Goal: Task Accomplishment & Management: Manage account settings

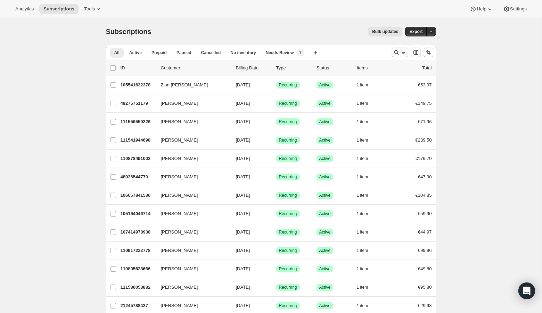
click at [398, 51] on icon "Search and filter results" at bounding box center [396, 52] width 5 height 5
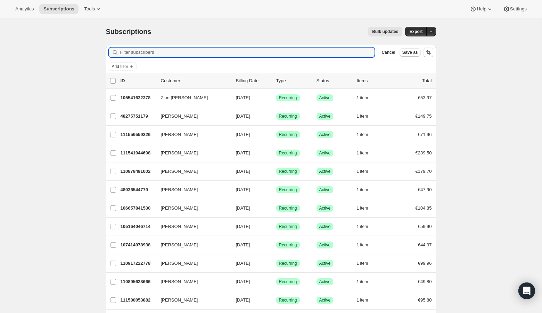
paste input "[EMAIL_ADDRESS][DOMAIN_NAME]"
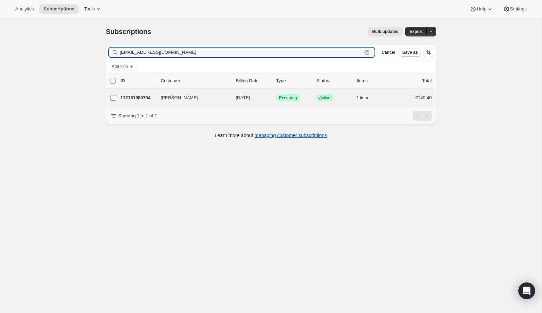
type input "[EMAIL_ADDRESS][DOMAIN_NAME]"
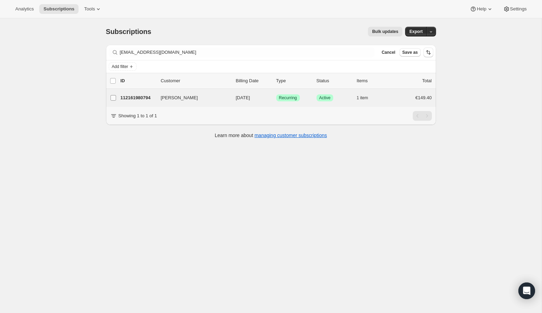
click at [113, 98] on input "[PERSON_NAME]" at bounding box center [114, 98] width 6 height 6
checkbox input "true"
click at [126, 97] on p "112161980794" at bounding box center [138, 98] width 35 height 7
checkbox input "false"
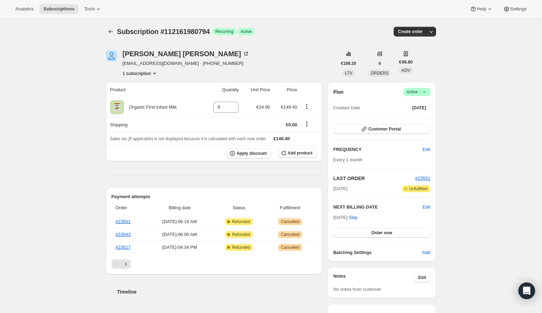
click at [425, 91] on icon at bounding box center [424, 92] width 7 height 7
click at [424, 118] on span "Cancel subscription" at bounding box center [414, 117] width 39 height 5
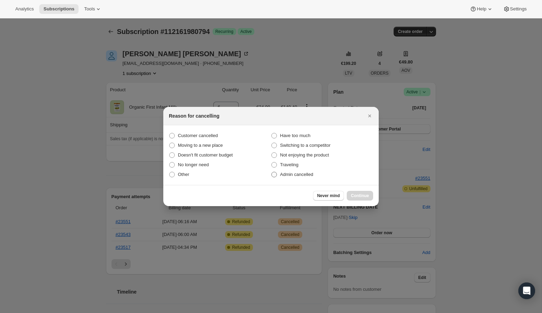
click at [274, 174] on span ":rc0:" at bounding box center [274, 175] width 6 height 6
click at [272, 172] on input "Admin cancelled" at bounding box center [271, 172] width 0 height 0
radio input "true"
click at [359, 196] on span "Continue" at bounding box center [360, 196] width 18 height 6
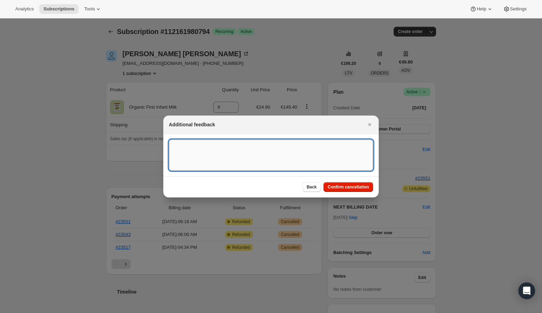
click at [256, 145] on textarea ":rc0:" at bounding box center [271, 155] width 204 height 31
type textarea "US Billing"
click at [343, 187] on span "Confirm cancellation" at bounding box center [348, 188] width 41 height 6
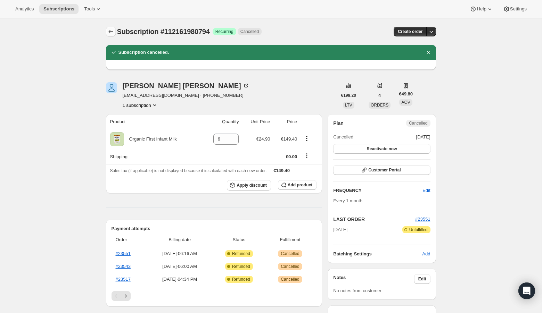
click at [108, 34] on icon "Subscriptions" at bounding box center [110, 31] width 7 height 7
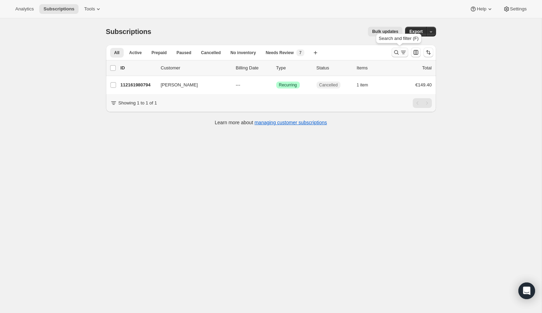
click at [397, 54] on icon "Search and filter results" at bounding box center [396, 52] width 7 height 7
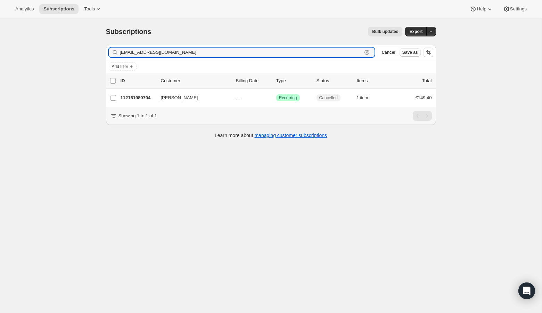
click at [367, 52] on icon "button" at bounding box center [366, 52] width 7 height 7
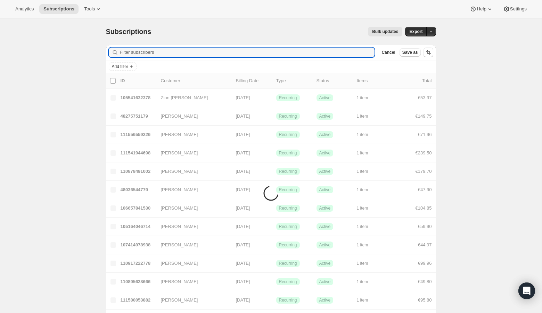
paste input "[EMAIL_ADDRESS][DOMAIN_NAME]"
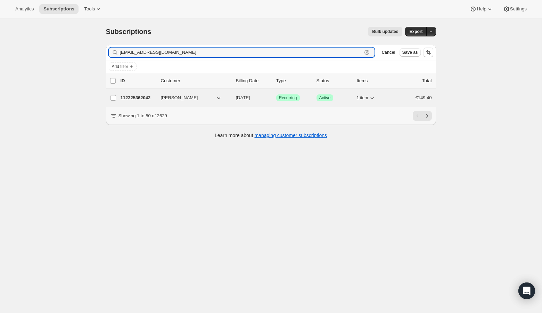
type input "[EMAIL_ADDRESS][DOMAIN_NAME]"
click at [131, 98] on p "112325362042" at bounding box center [138, 98] width 35 height 7
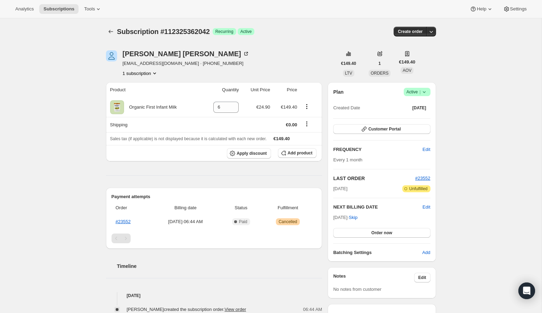
click at [425, 92] on icon at bounding box center [424, 92] width 7 height 7
click at [422, 116] on span "Cancel subscription" at bounding box center [414, 117] width 39 height 5
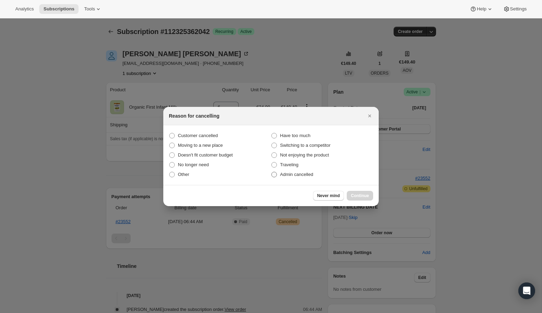
click at [276, 176] on span ":rr2:" at bounding box center [274, 175] width 6 height 6
click at [272, 172] on input "Admin cancelled" at bounding box center [271, 172] width 0 height 0
radio input "true"
click at [354, 197] on span "Continue" at bounding box center [360, 196] width 18 height 6
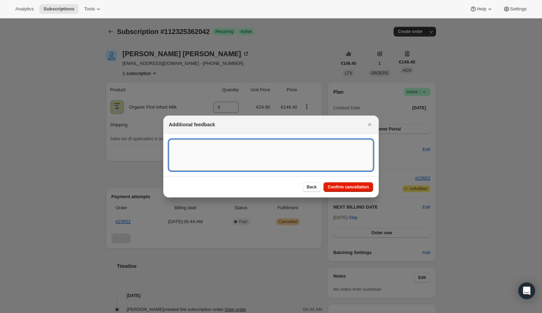
click at [263, 147] on textarea ":rr2:" at bounding box center [271, 155] width 204 height 31
type textarea "US Billing"
click at [338, 189] on span "Confirm cancellation" at bounding box center [348, 188] width 41 height 6
